Goal: Task Accomplishment & Management: Complete application form

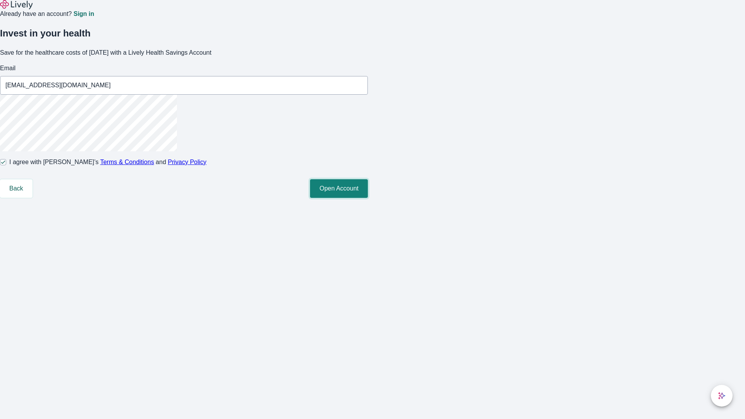
click at [368, 198] on button "Open Account" at bounding box center [339, 188] width 58 height 19
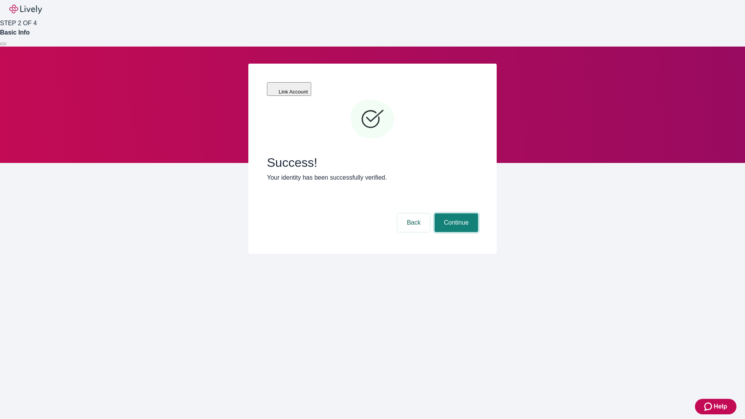
click at [455, 213] on button "Continue" at bounding box center [455, 222] width 43 height 19
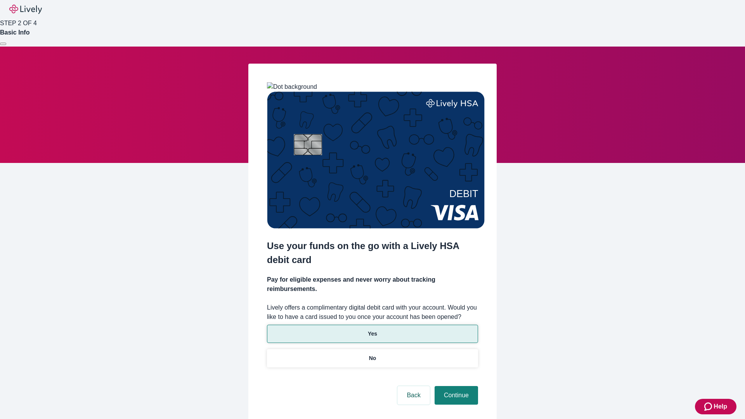
click at [372, 330] on p "Yes" at bounding box center [372, 334] width 9 height 8
click at [455, 386] on button "Continue" at bounding box center [455, 395] width 43 height 19
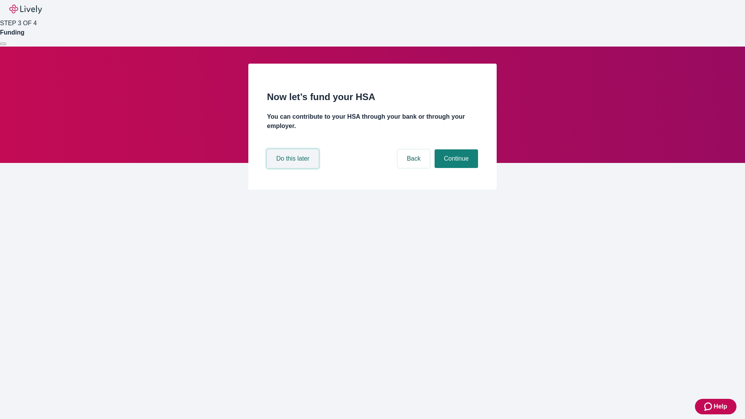
click at [294, 168] on button "Do this later" at bounding box center [293, 158] width 52 height 19
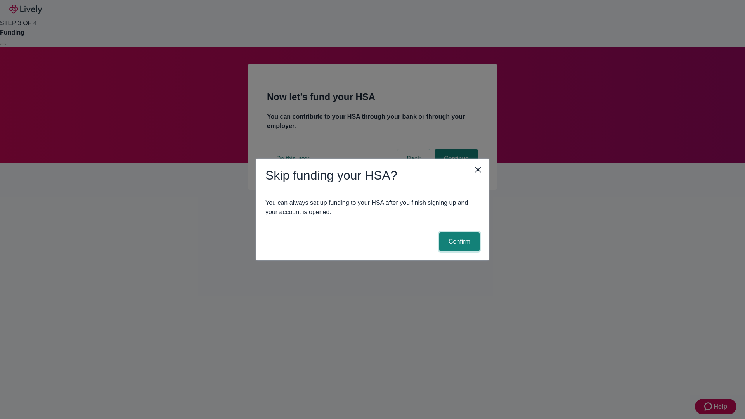
click at [458, 242] on button "Confirm" at bounding box center [459, 241] width 40 height 19
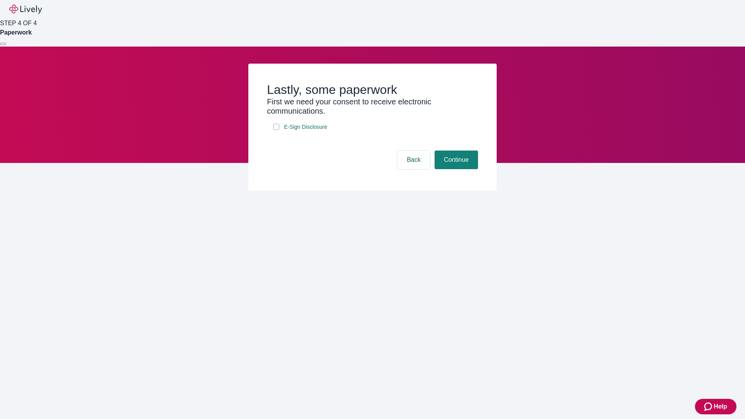
click at [276, 130] on input "E-Sign Disclosure" at bounding box center [276, 127] width 6 height 6
checkbox input "true"
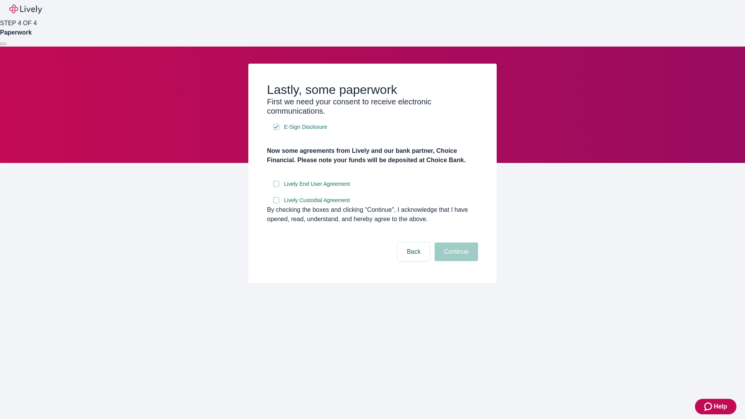
click at [276, 187] on input "Lively End User Agreement" at bounding box center [276, 184] width 6 height 6
checkbox input "true"
click at [276, 203] on input "Lively Custodial Agreement" at bounding box center [276, 200] width 6 height 6
checkbox input "true"
click at [455, 261] on button "Continue" at bounding box center [455, 251] width 43 height 19
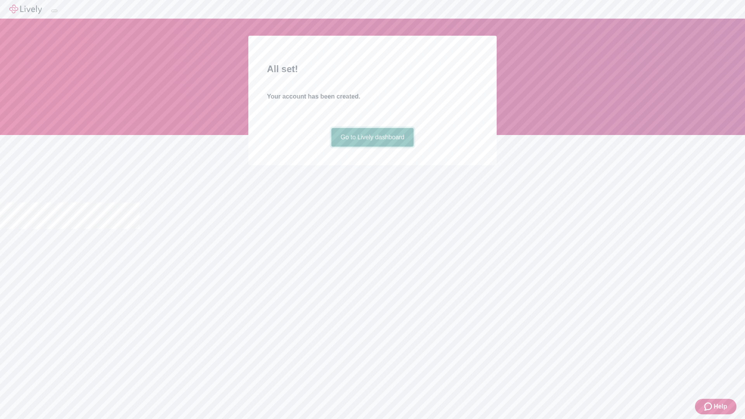
click at [372, 147] on link "Go to Lively dashboard" at bounding box center [372, 137] width 83 height 19
